Goal: Book appointment/travel/reservation

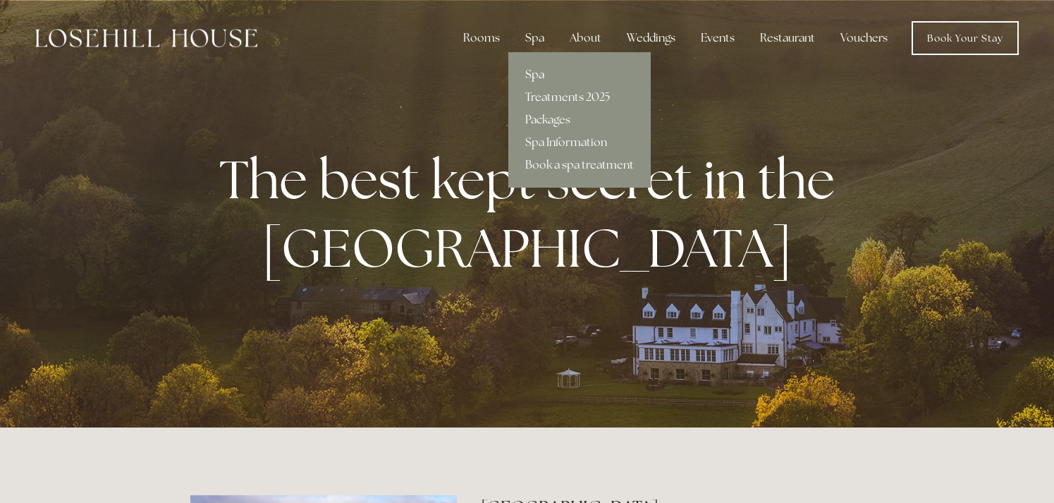
click at [547, 74] on link "Spa" at bounding box center [580, 74] width 142 height 23
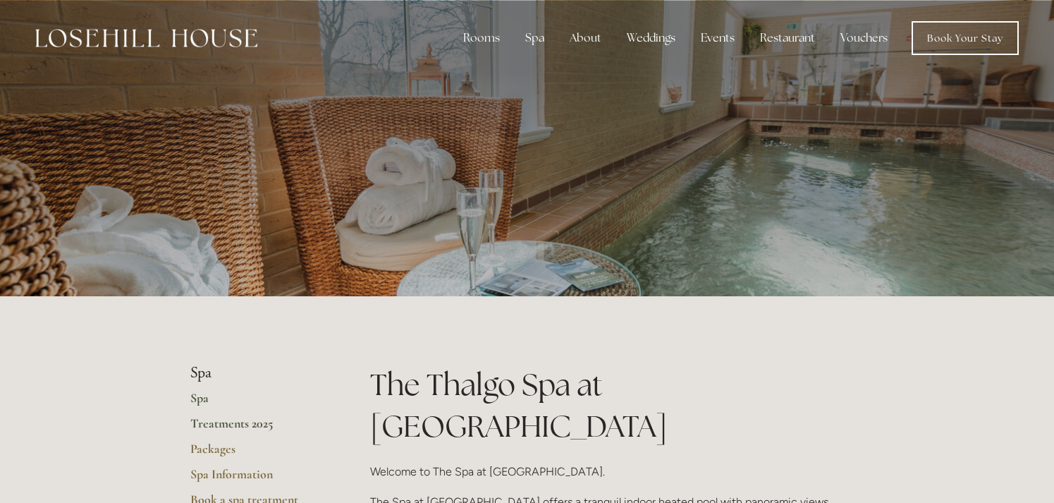
click at [232, 421] on link "Treatments 2025" at bounding box center [257, 427] width 135 height 25
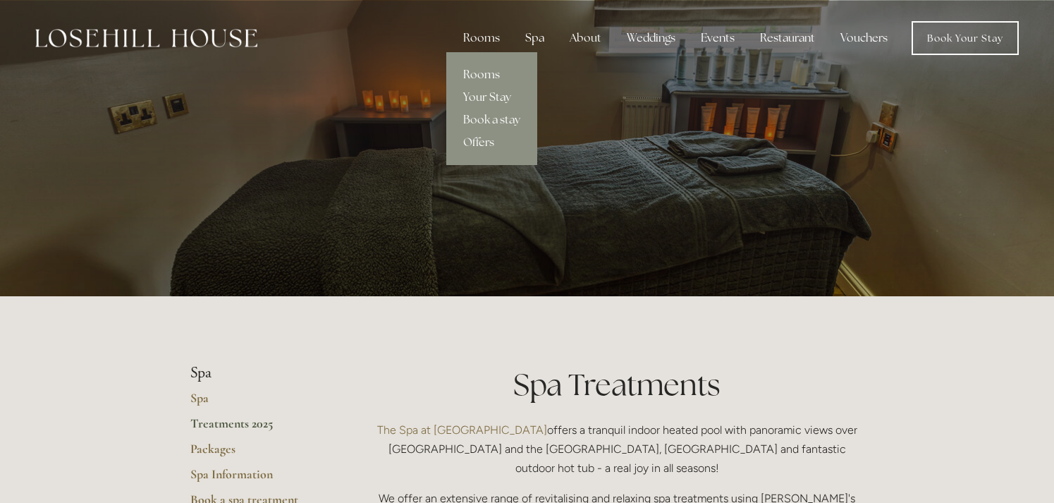
click at [499, 75] on link "Rooms" at bounding box center [491, 74] width 91 height 23
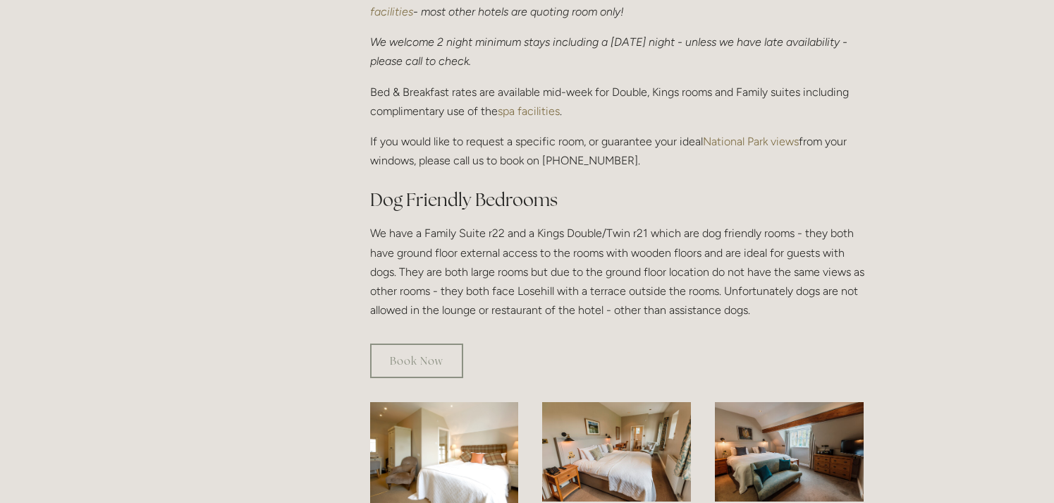
scroll to position [917, 0]
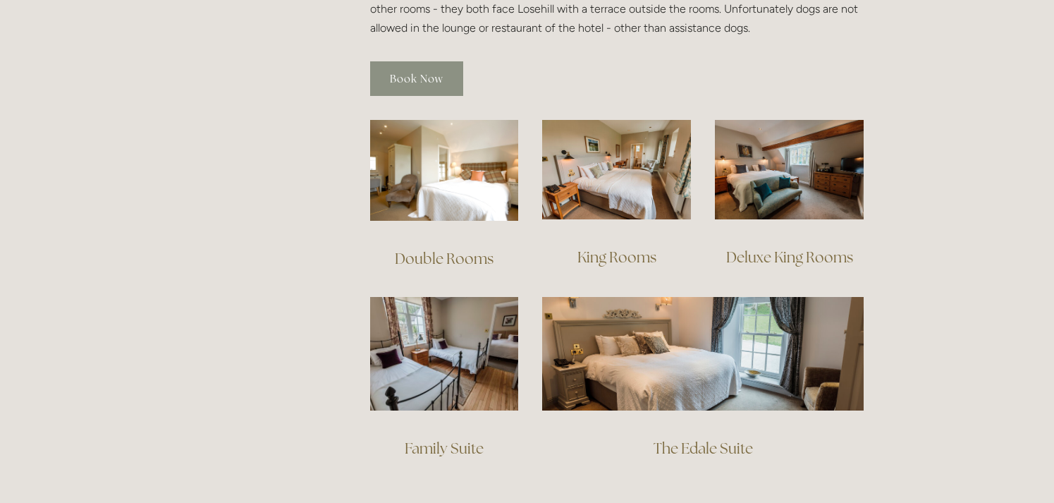
click at [434, 61] on link "Book Now" at bounding box center [416, 78] width 93 height 35
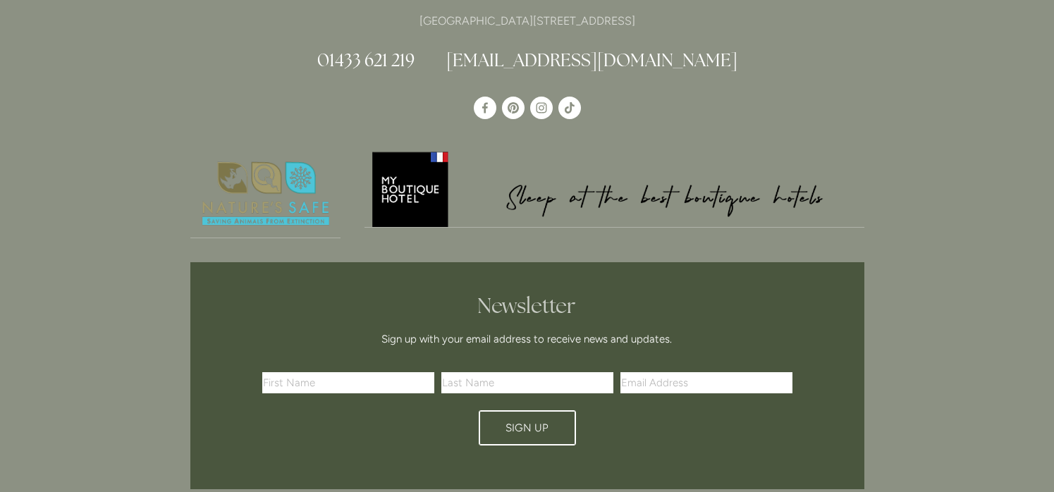
scroll to position [2545, 0]
